Goal: Communication & Community: Ask a question

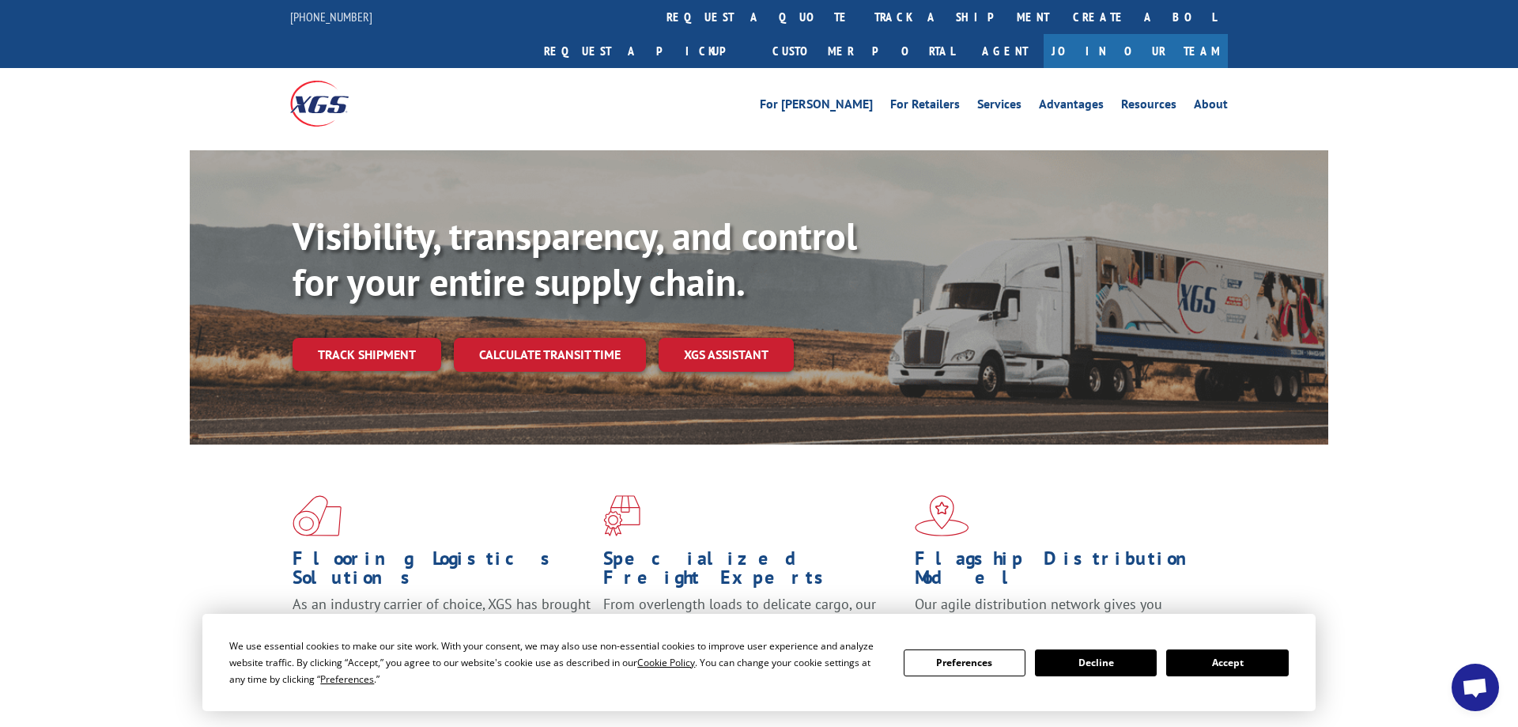
click at [1234, 663] on button "Accept" at bounding box center [1227, 662] width 122 height 27
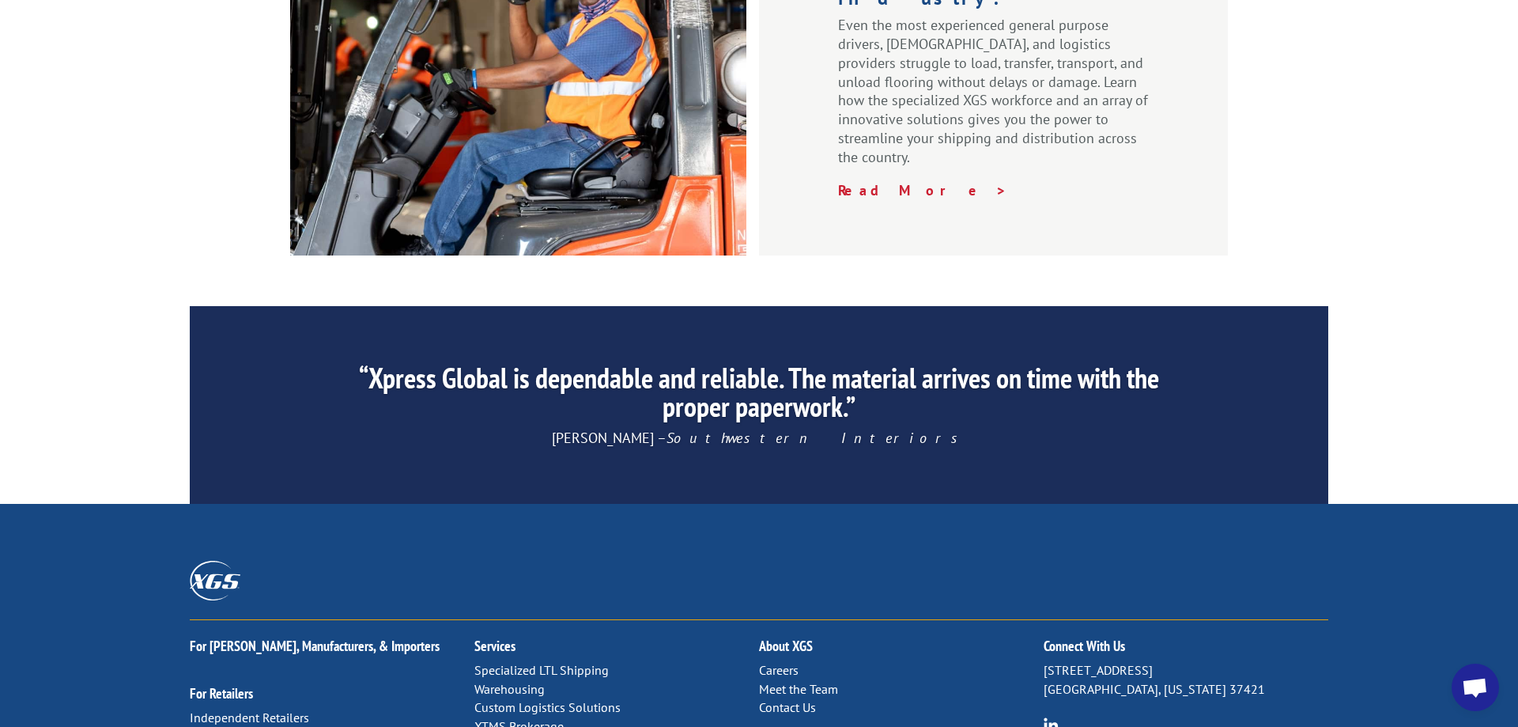
scroll to position [2403, 0]
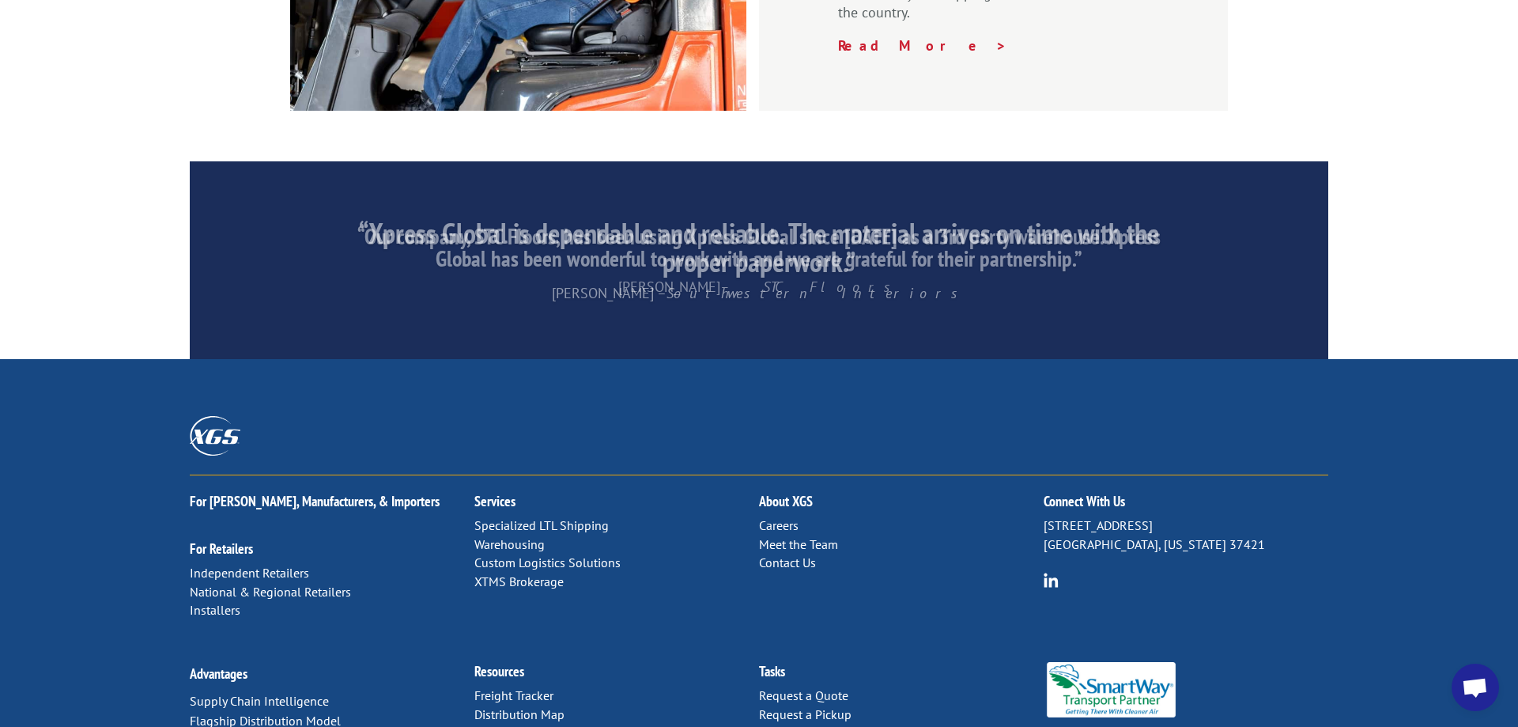
click at [787, 554] on link "Contact Us" at bounding box center [787, 562] width 57 height 16
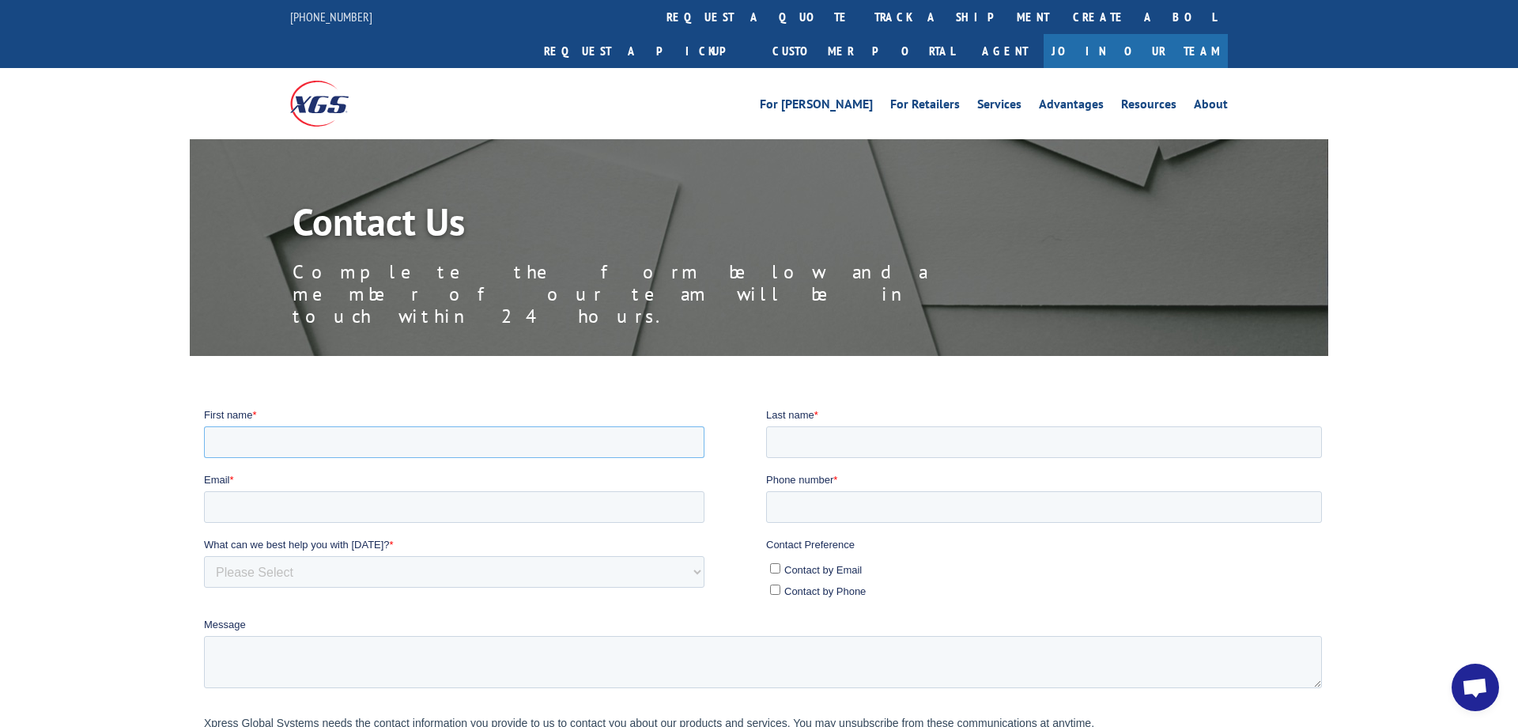
click at [523, 449] on input "First name *" at bounding box center [454, 441] width 500 height 32
type input "[PERSON_NAME]"
type input "[EMAIL_ADDRESS][DOMAIN_NAME]"
click at [812, 503] on input "Phone number *" at bounding box center [1044, 506] width 556 height 32
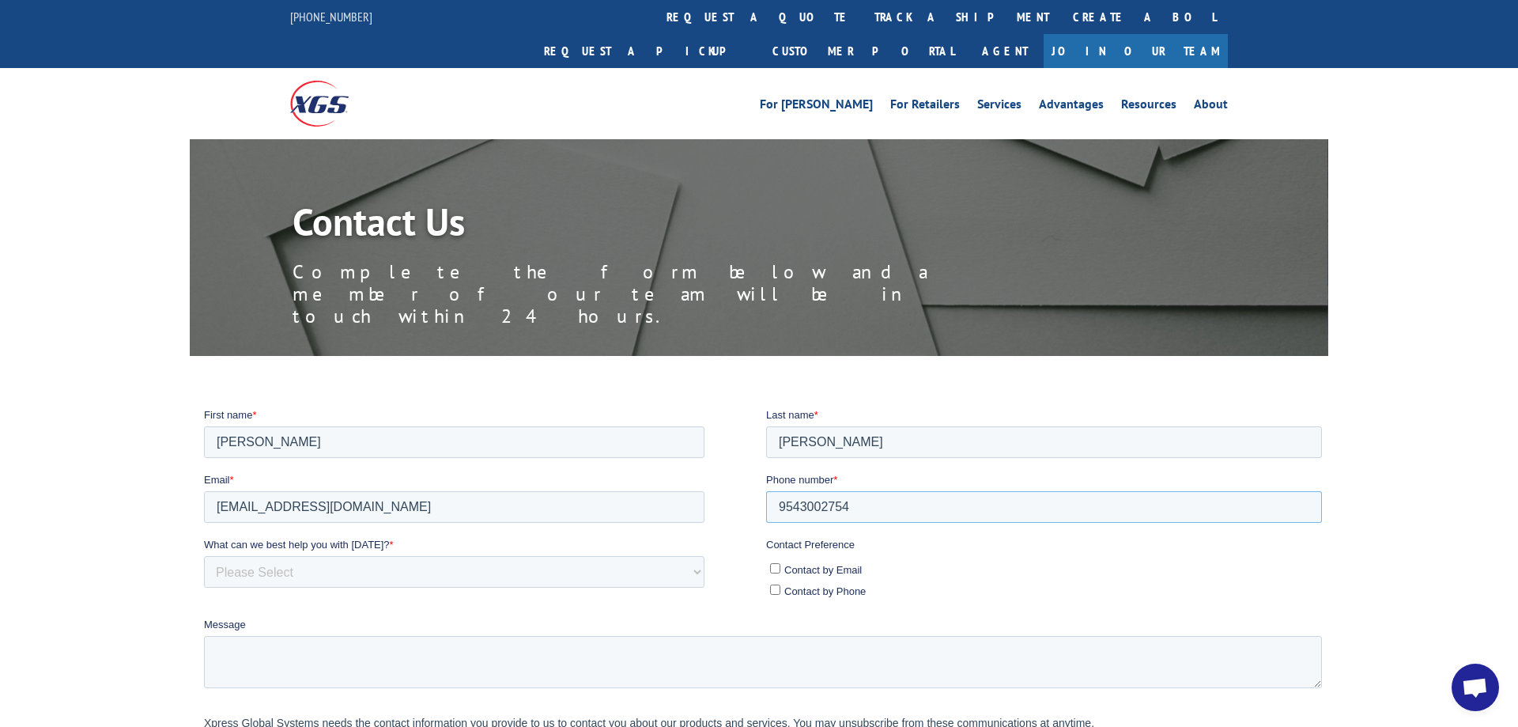
type input "9543002754"
click at [204, 555] on select "Please Select Quoting, Opening New Account, or New Business Opportunity Shipmen…" at bounding box center [454, 571] width 500 height 32
select select "Sales"
click option "Quoting, Opening New Account, or New Business Opportunity" at bounding box center [204, 406] width 0 height 0
click at [776, 569] on input "Contact by Email" at bounding box center [775, 567] width 10 height 10
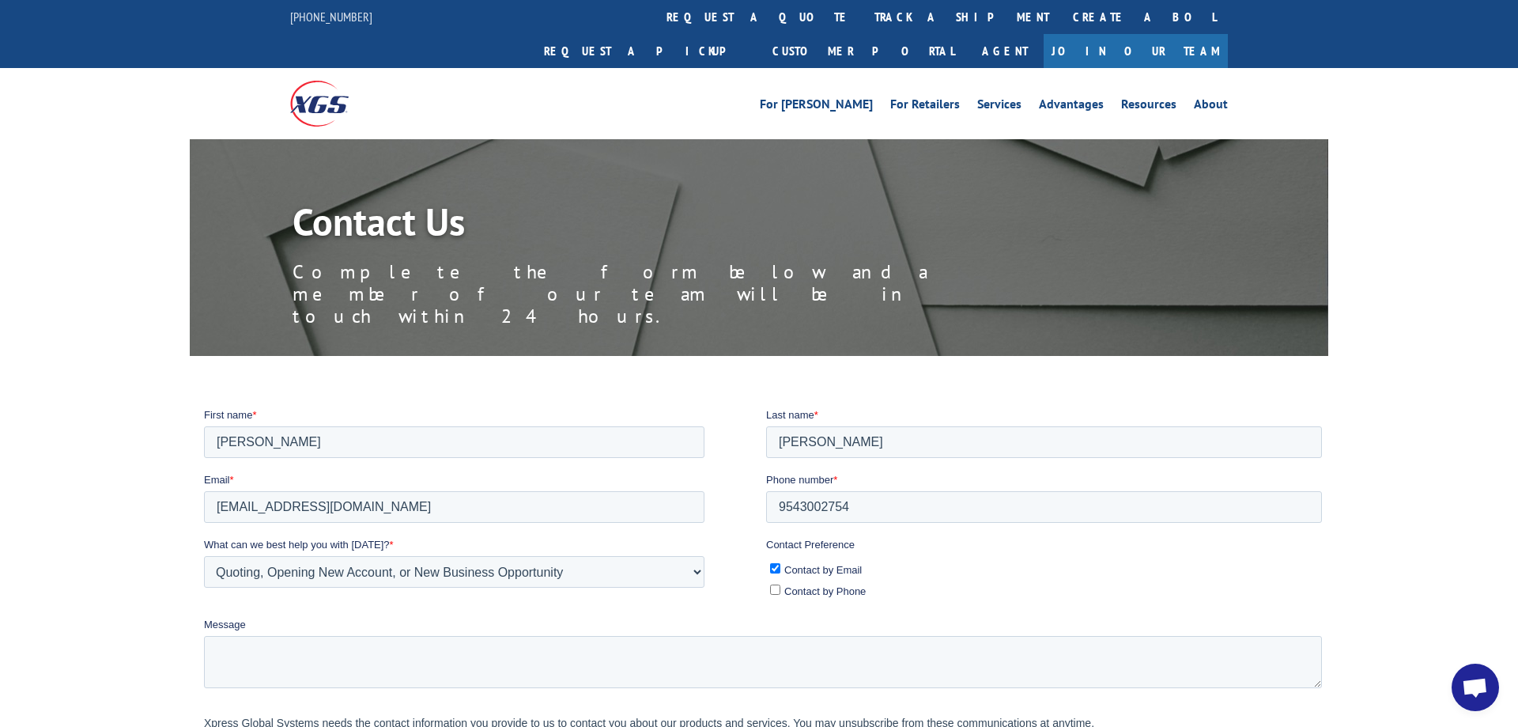
checkbox input "true"
click at [780, 598] on div "Contact Preference Contact by Email Contact by Phone" at bounding box center [1047, 569] width 562 height 66
click at [777, 590] on input "Contact by Phone" at bounding box center [775, 588] width 10 height 10
checkbox input "true"
click at [772, 629] on label "Message" at bounding box center [766, 624] width 1124 height 16
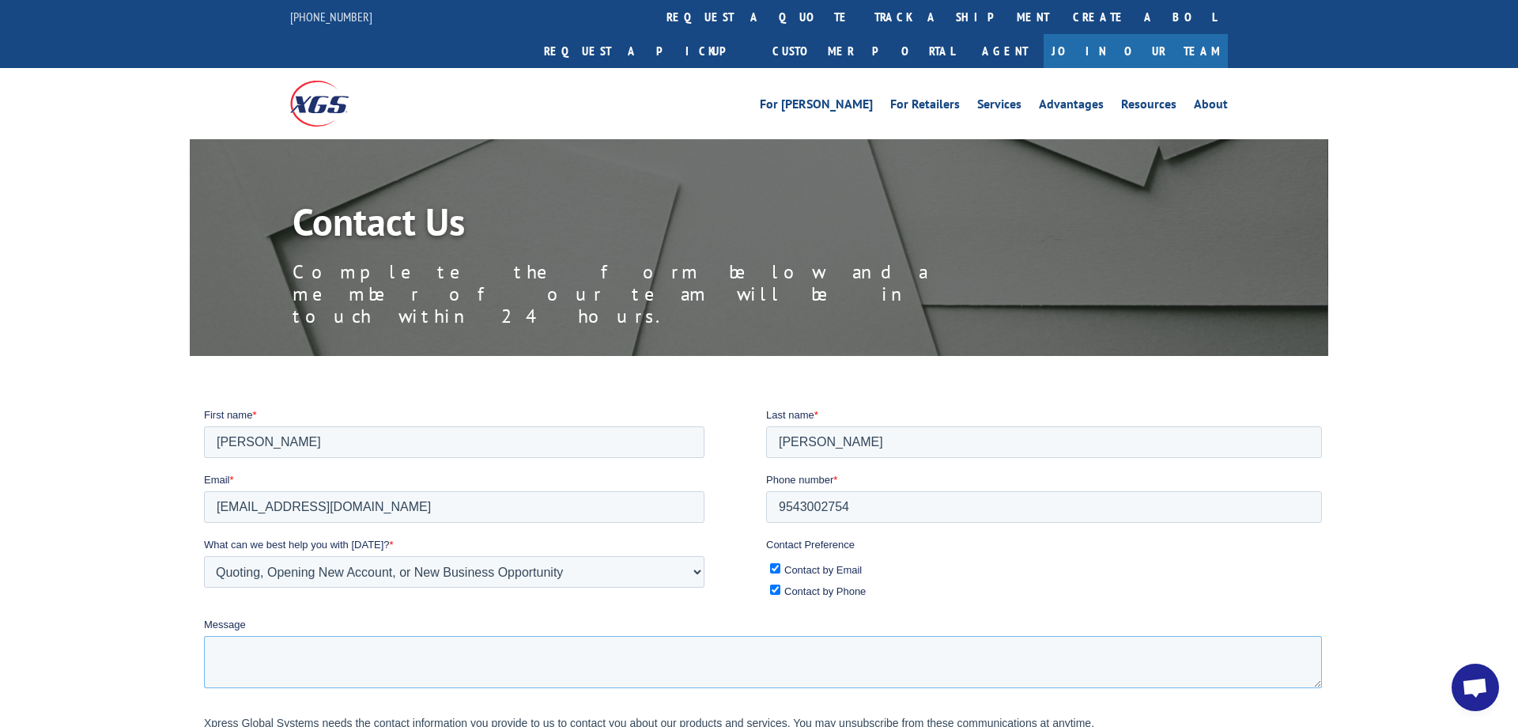
click at [772, 635] on textarea "Message" at bounding box center [763, 661] width 1118 height 52
click at [792, 641] on textarea "Message" at bounding box center [763, 661] width 1118 height 52
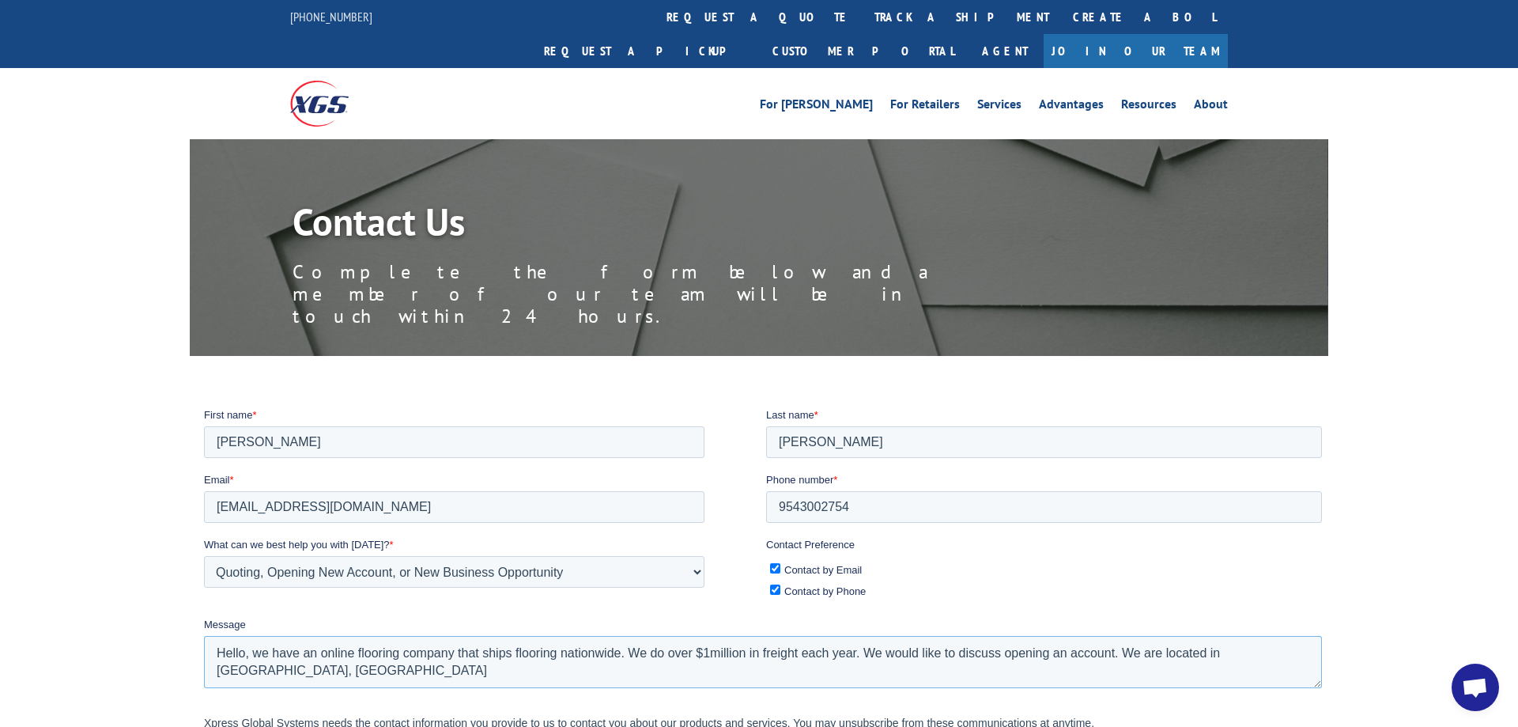
scroll to position [323, 0]
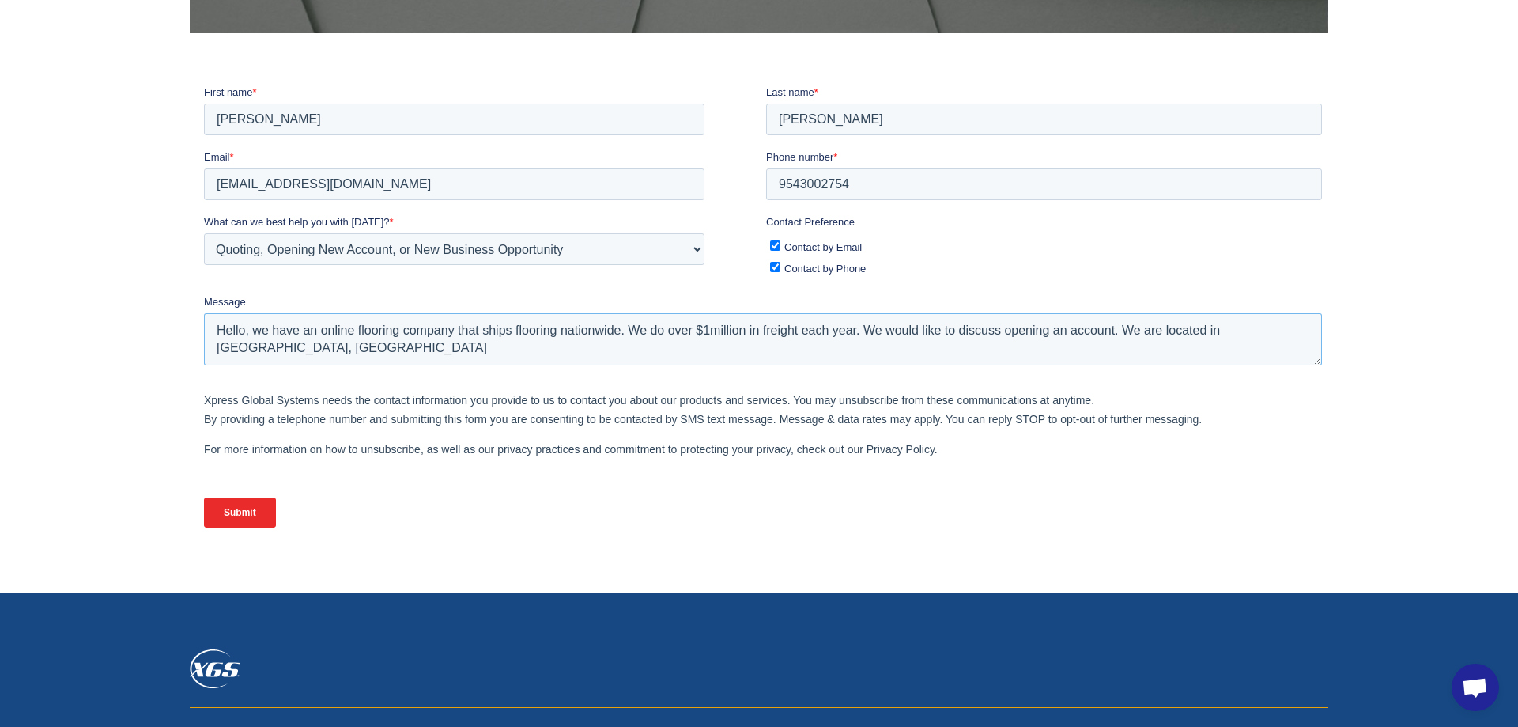
type textarea "Hello, we have an online flooring company that ships flooring nationwide. We do…"
click at [262, 508] on input "Submit" at bounding box center [240, 511] width 72 height 30
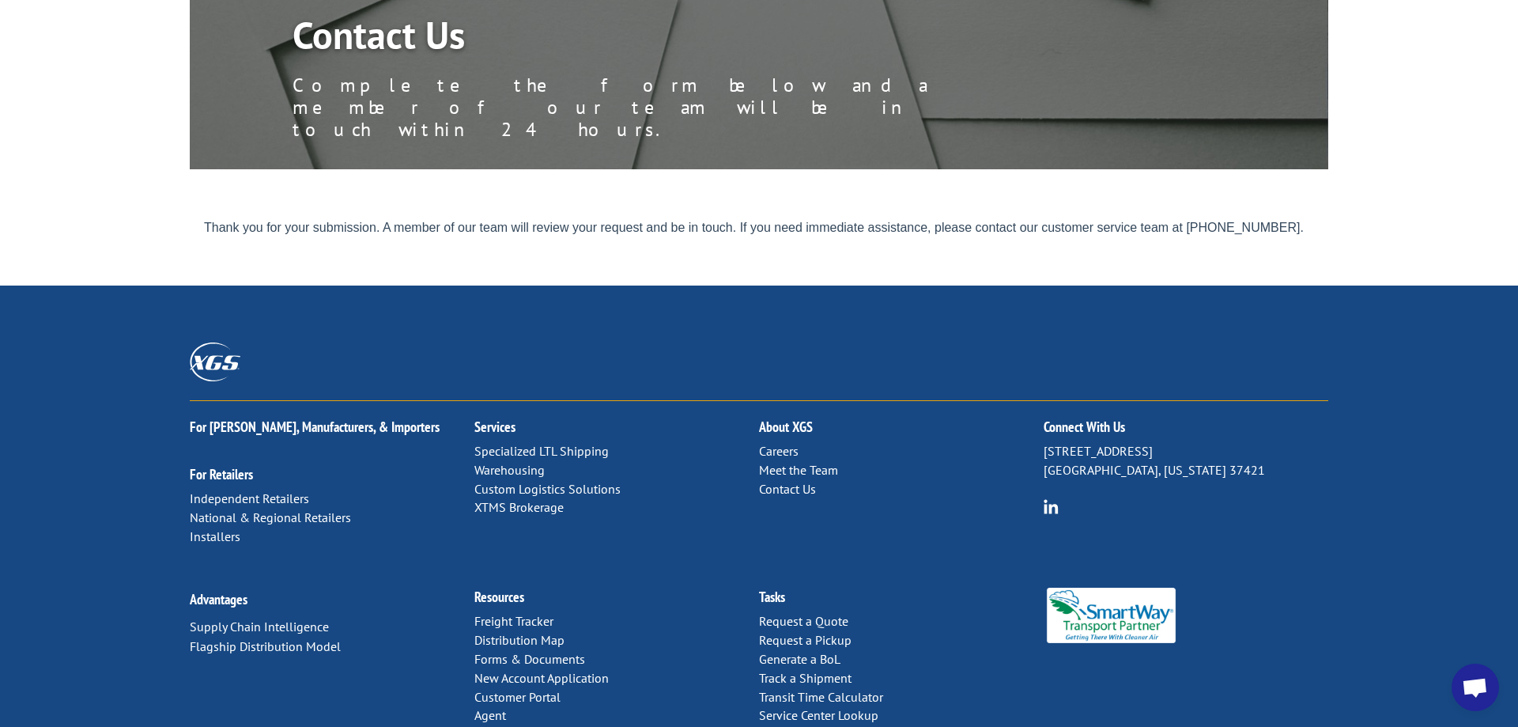
scroll to position [0, 0]
